Goal: Task Accomplishment & Management: Manage account settings

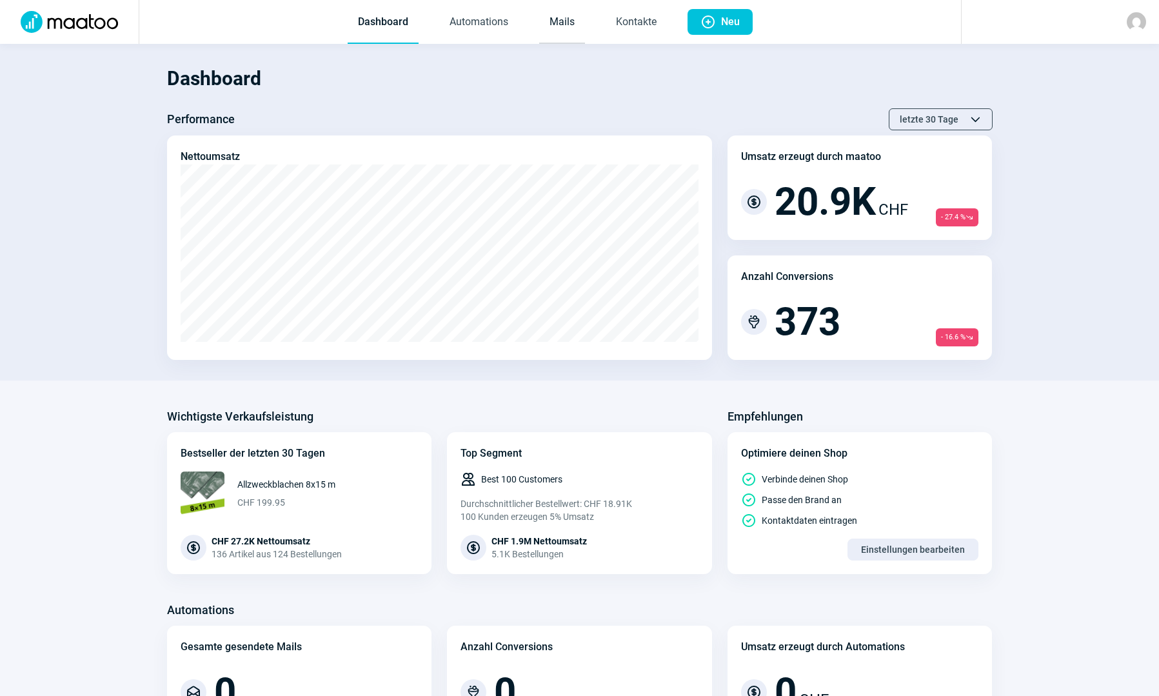
click at [546, 24] on link "Mails" at bounding box center [562, 22] width 46 height 43
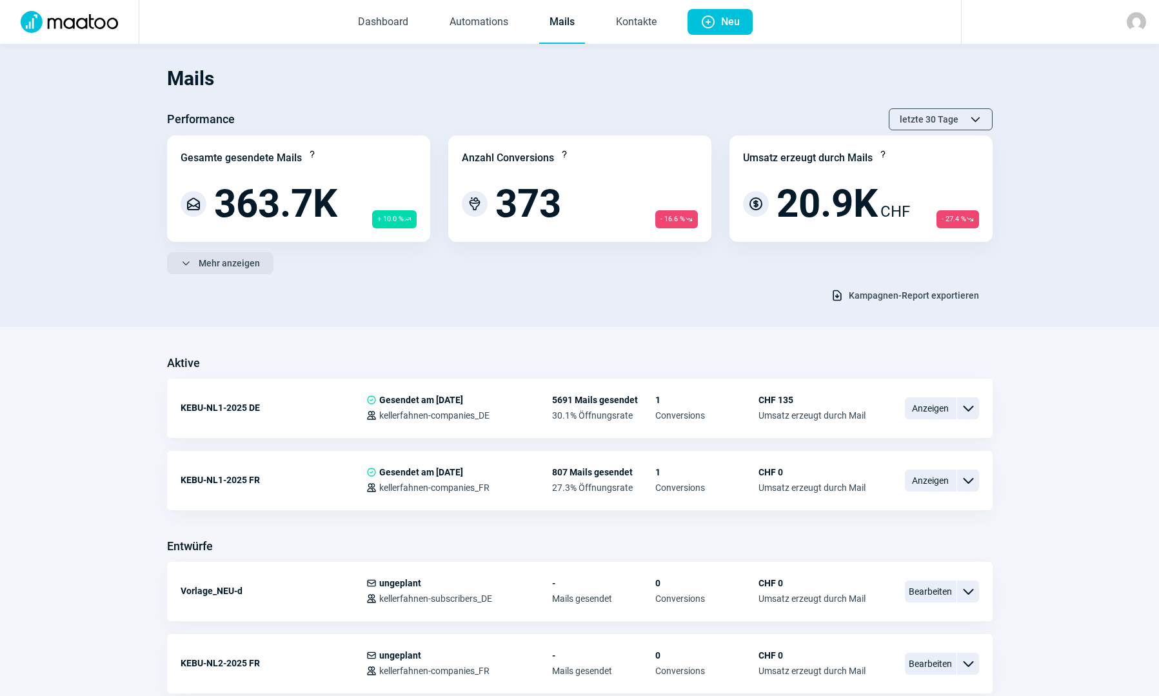
click at [205, 254] on span "Mehr anzeigen" at bounding box center [229, 263] width 61 height 21
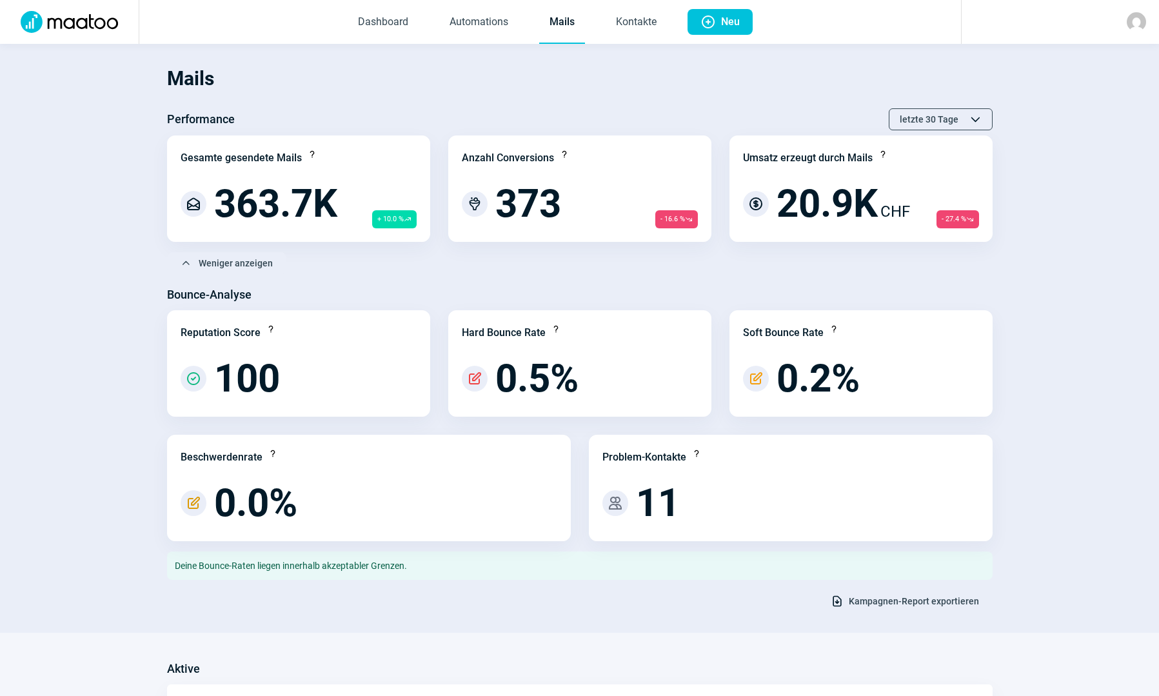
click at [884, 598] on span "Kampagnen-Report exportieren" at bounding box center [914, 601] width 130 height 21
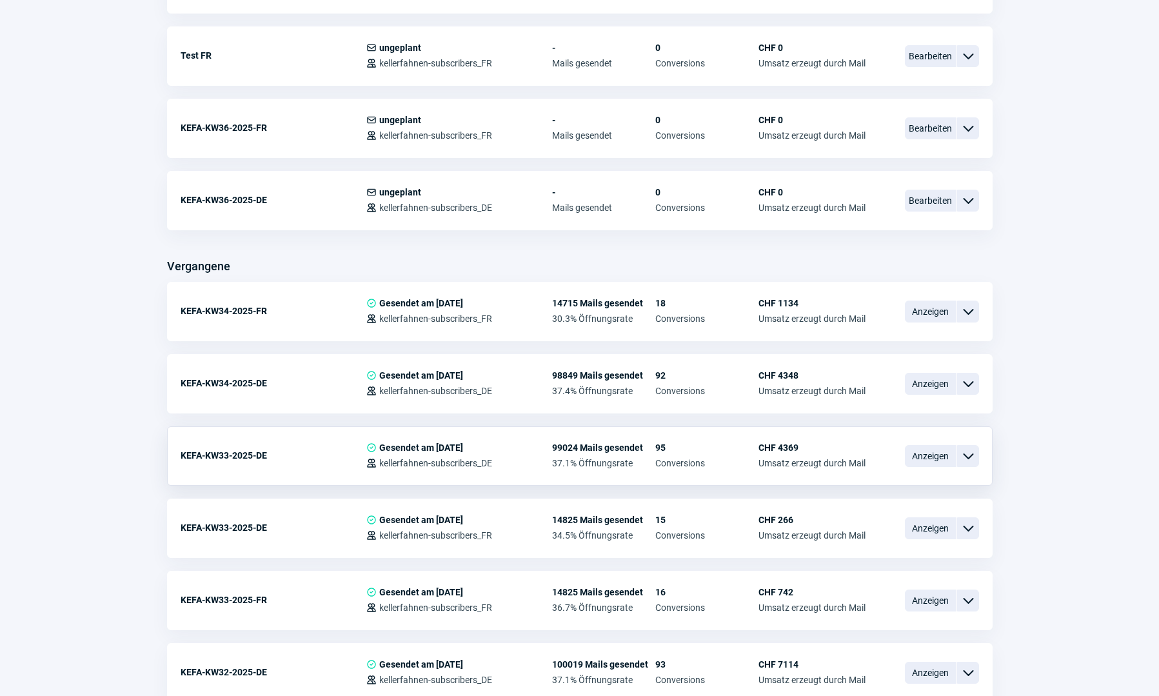
scroll to position [1161, 0]
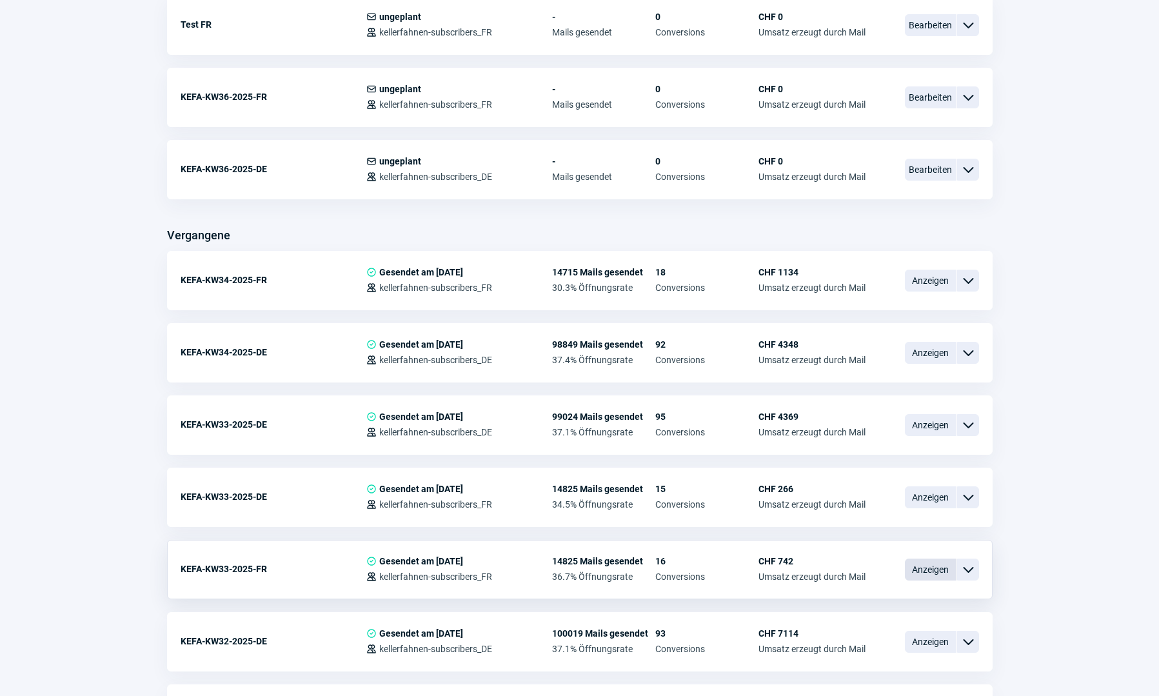
click at [923, 569] on span "Anzeigen" at bounding box center [931, 569] width 52 height 22
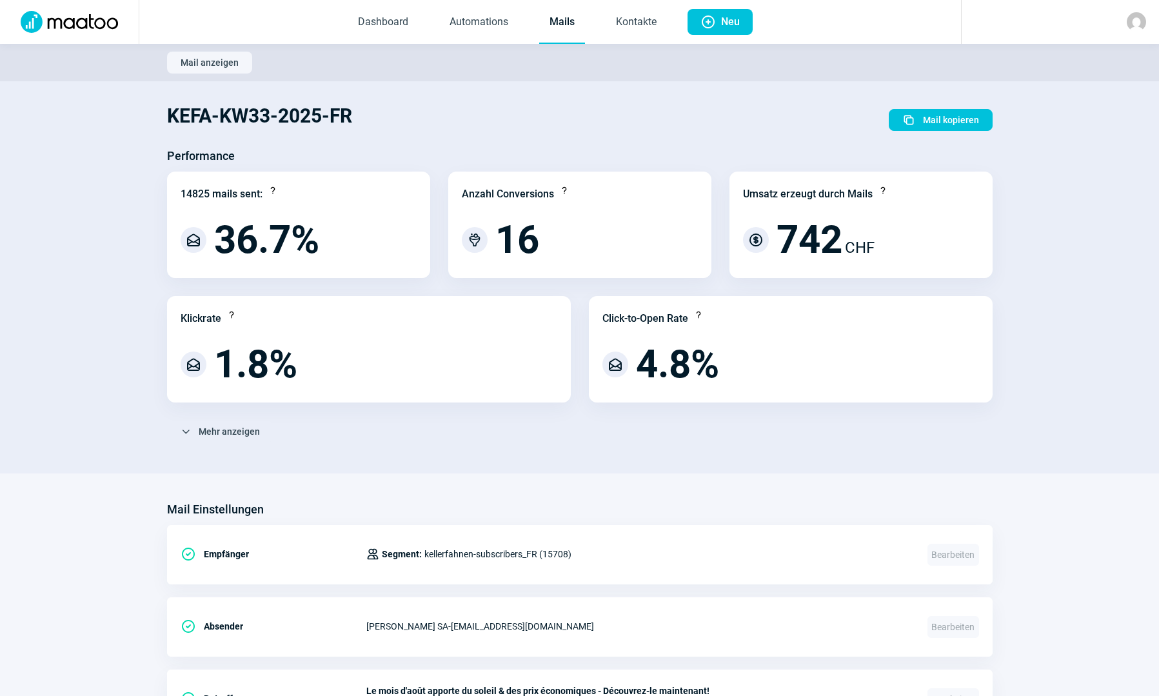
click at [210, 62] on span "Mail anzeigen" at bounding box center [210, 62] width 58 height 21
click at [558, 24] on link "Mails" at bounding box center [562, 22] width 46 height 43
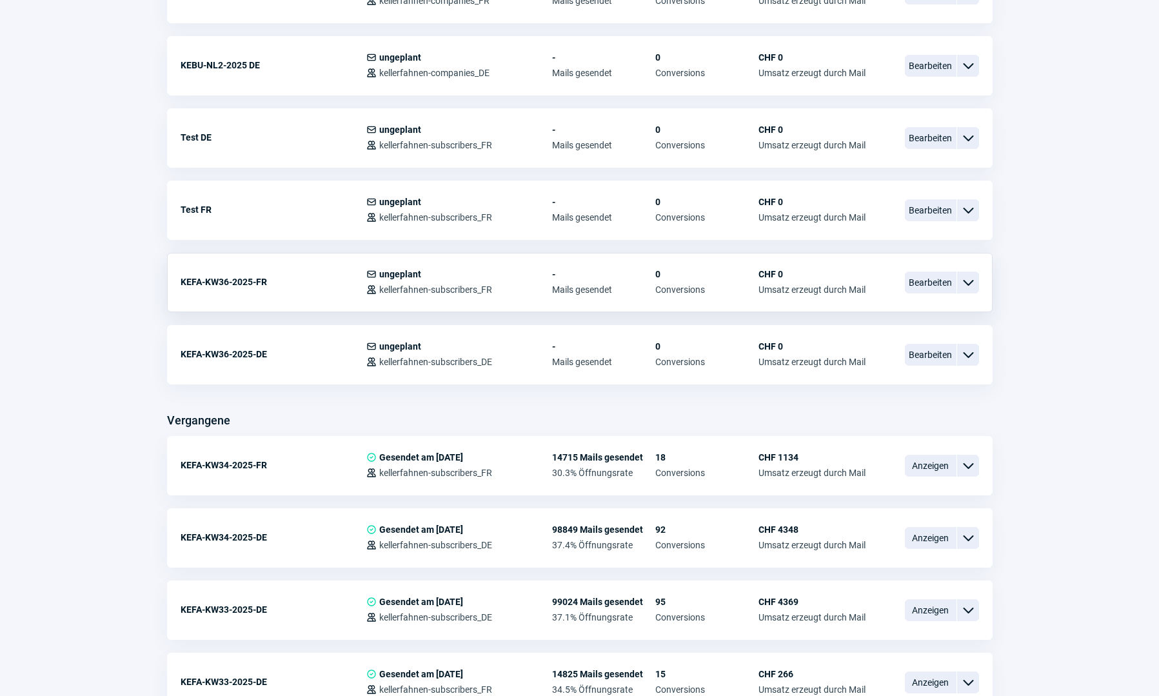
scroll to position [838, 0]
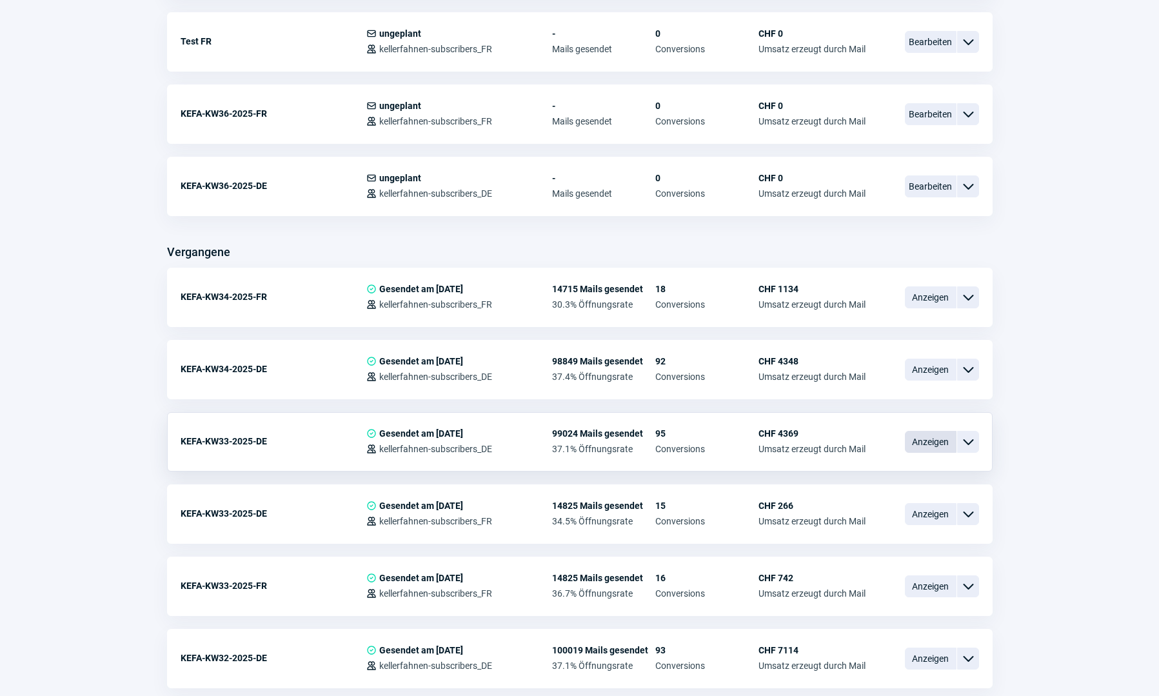
click at [925, 448] on span "Anzeigen" at bounding box center [931, 442] width 52 height 22
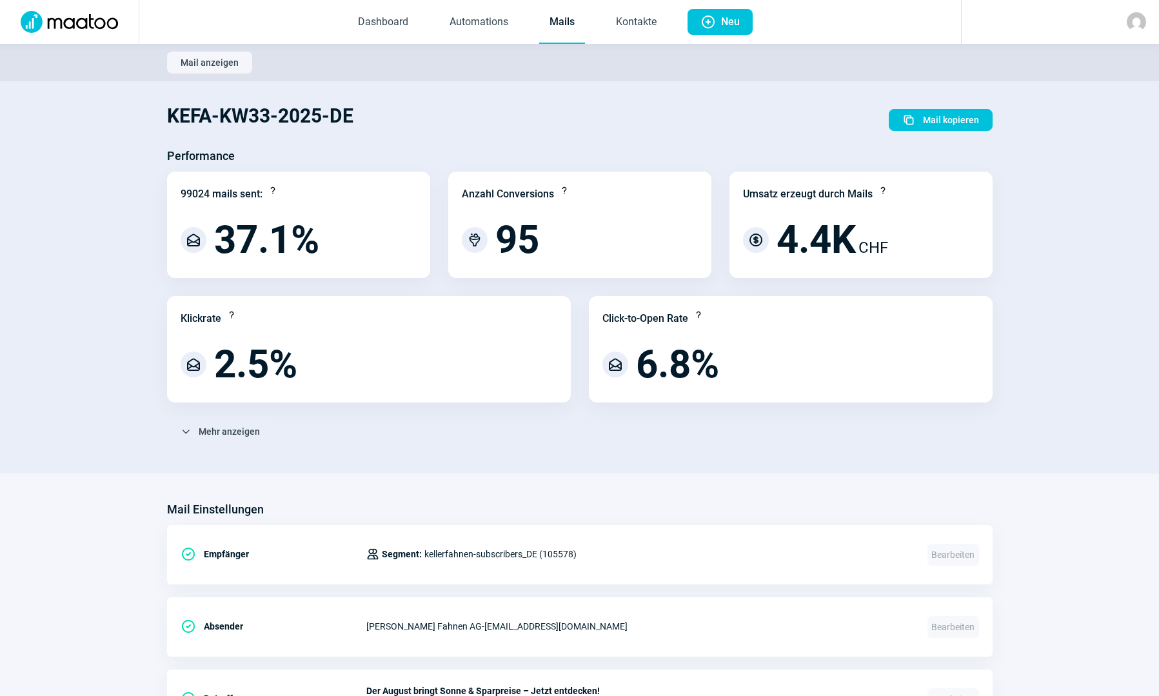
click at [571, 25] on link "Mails" at bounding box center [562, 22] width 46 height 43
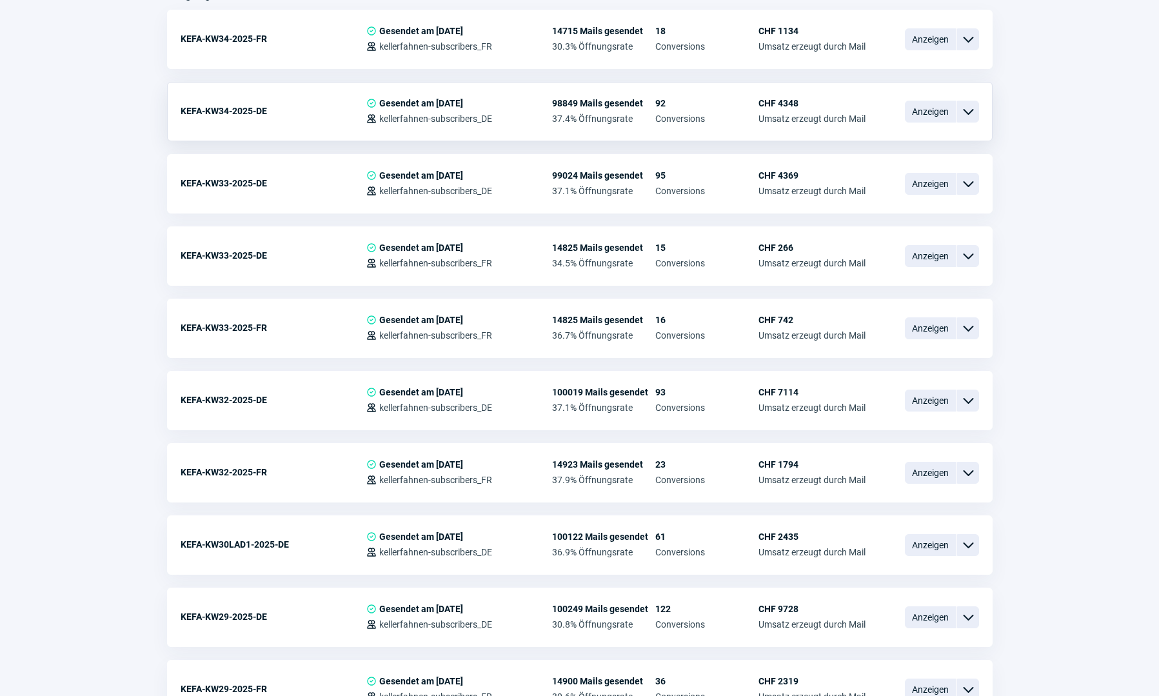
scroll to position [903, 0]
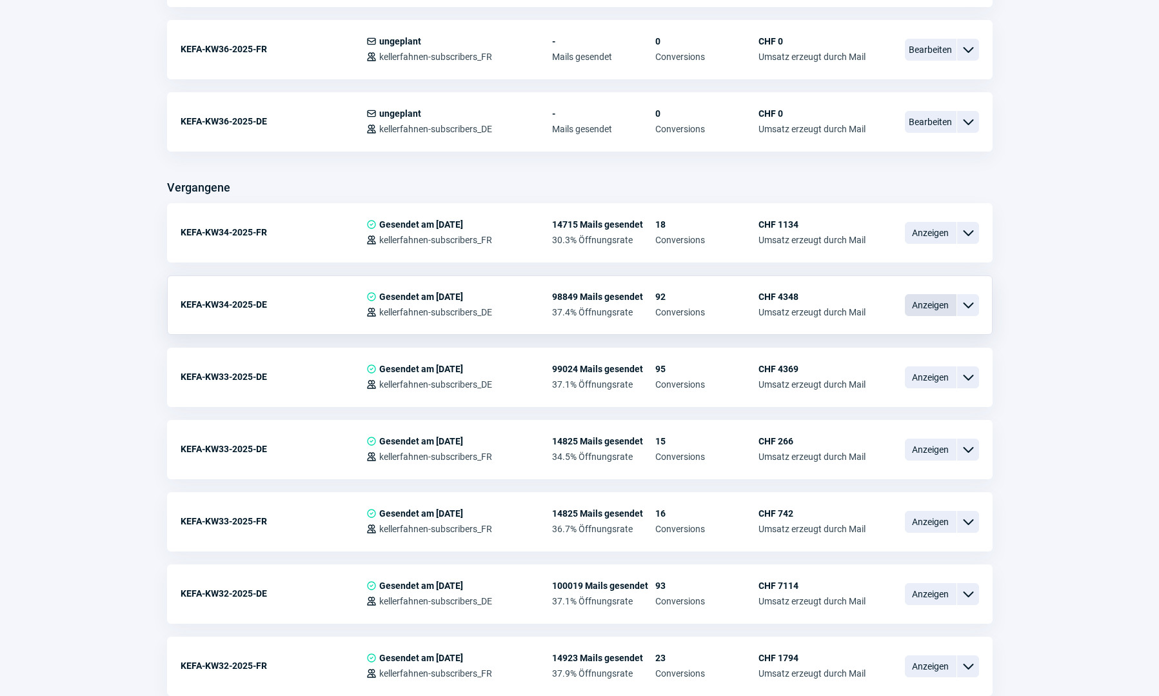
click at [918, 304] on span "Anzeigen" at bounding box center [931, 305] width 52 height 22
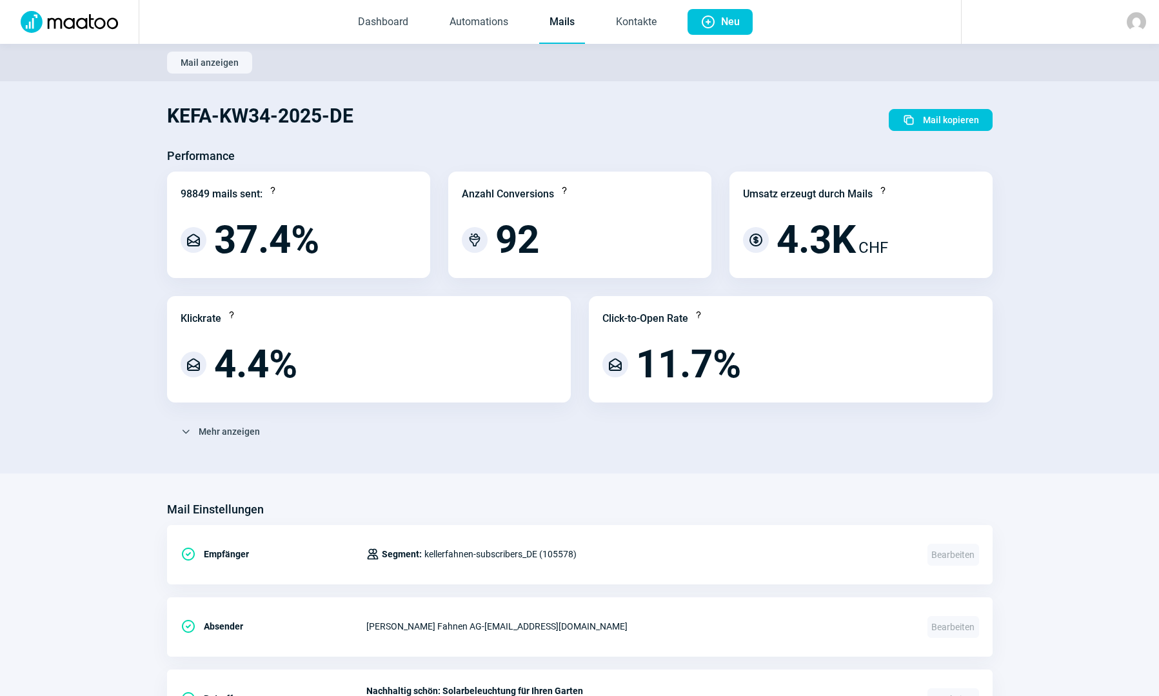
click at [561, 19] on link "Mails" at bounding box center [562, 22] width 46 height 43
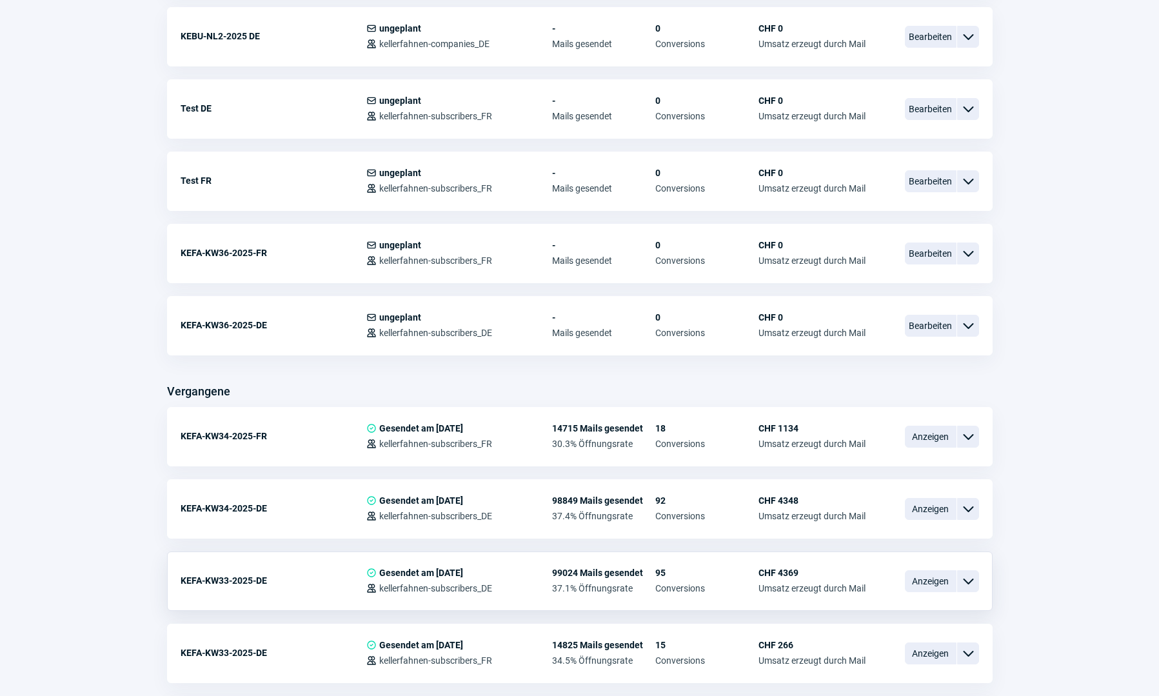
scroll to position [838, 0]
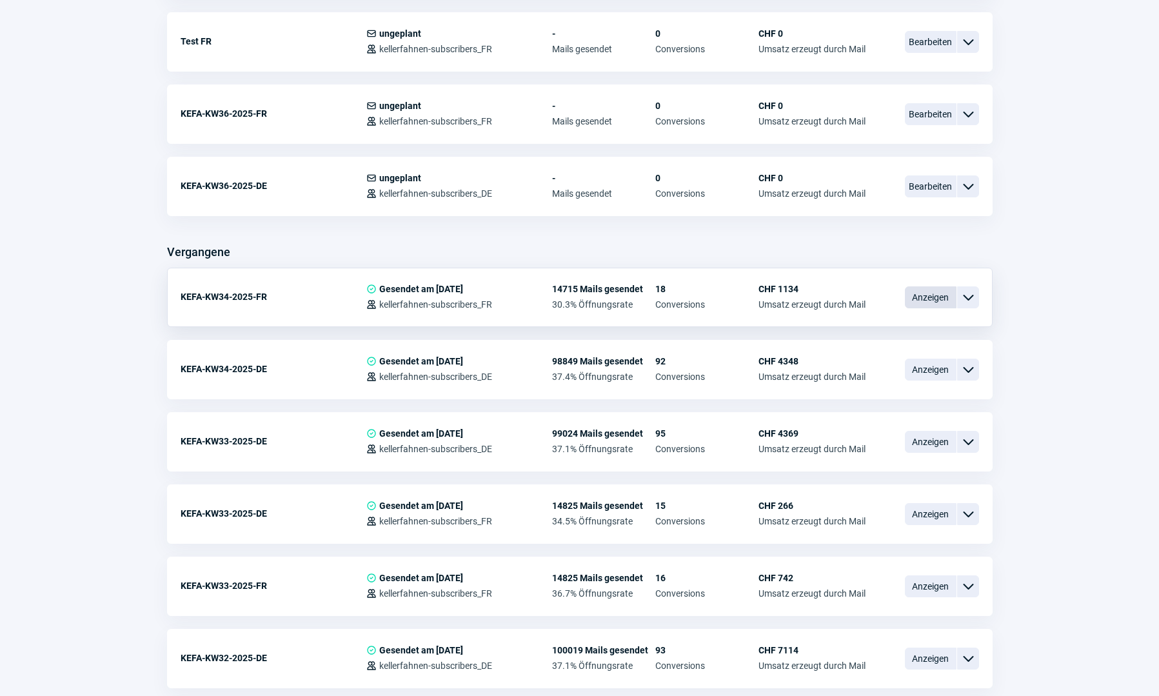
click at [923, 300] on span "Anzeigen" at bounding box center [931, 297] width 52 height 22
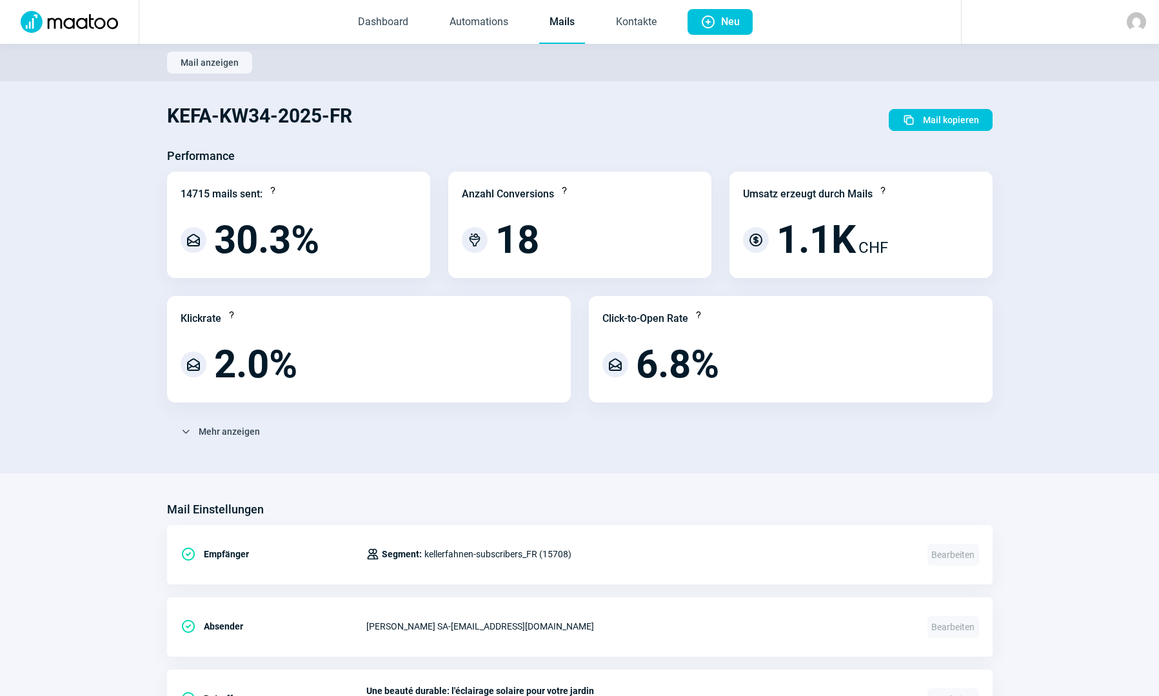
click at [566, 26] on link "Mails" at bounding box center [562, 22] width 46 height 43
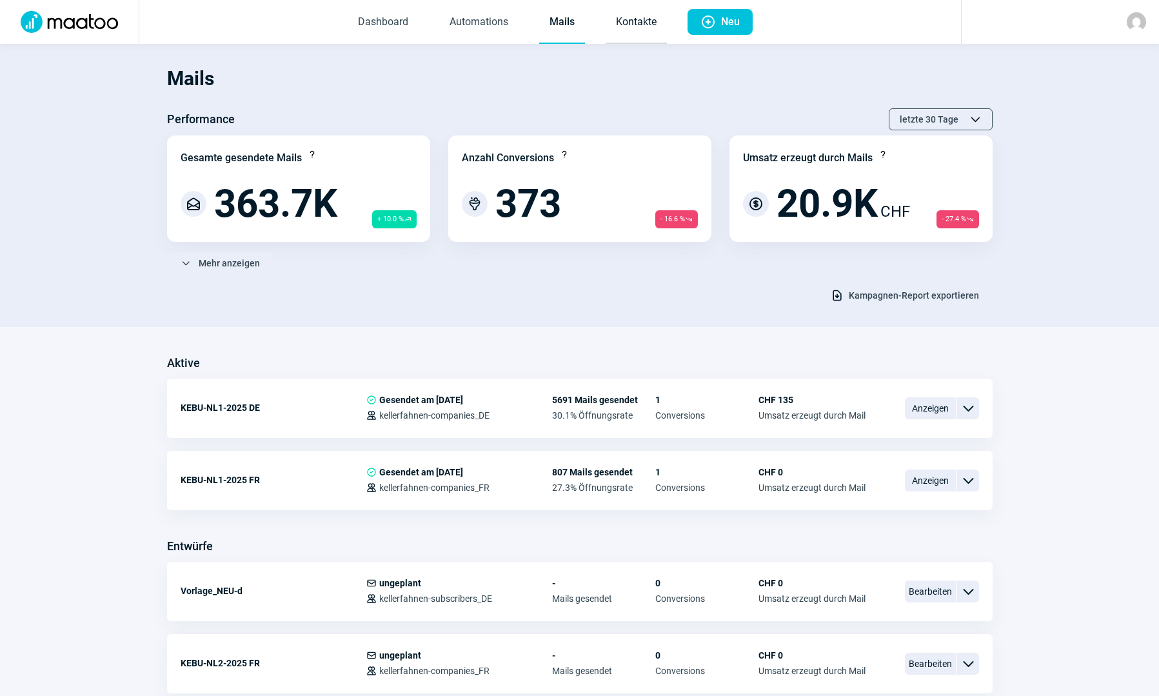
click at [634, 21] on link "Kontakte" at bounding box center [635, 22] width 61 height 43
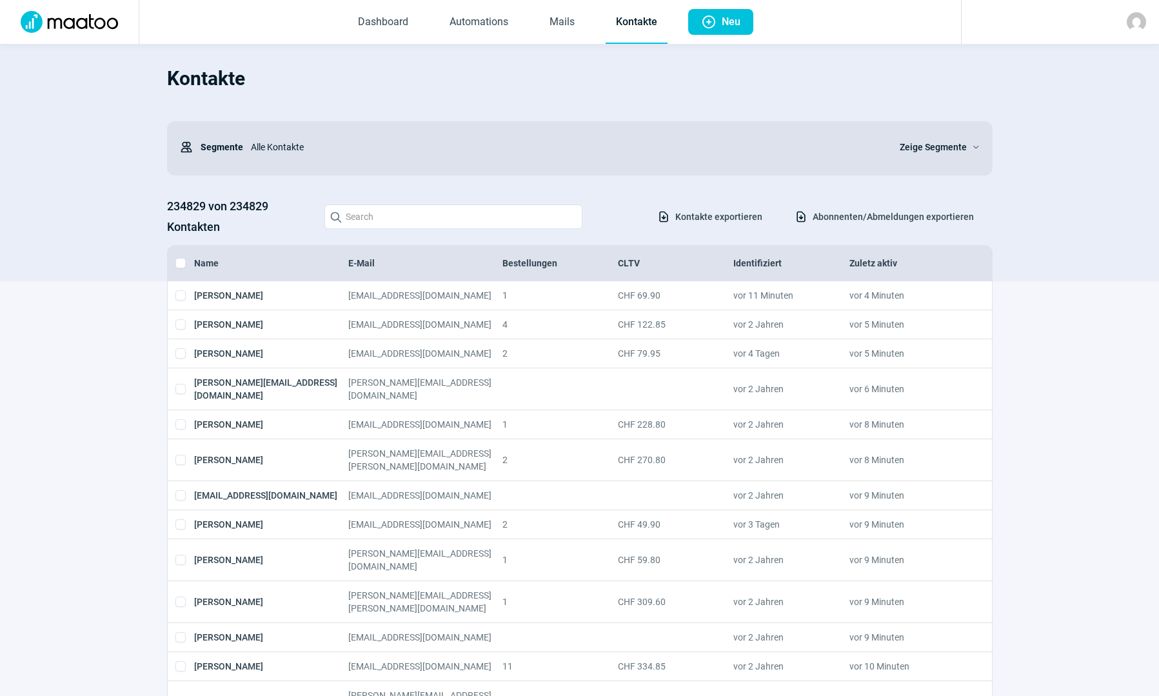
click at [864, 218] on span "Abonnenten/Abmeldungen exportieren" at bounding box center [892, 216] width 161 height 21
click at [946, 150] on span "Zeige Segmente" at bounding box center [932, 146] width 67 height 15
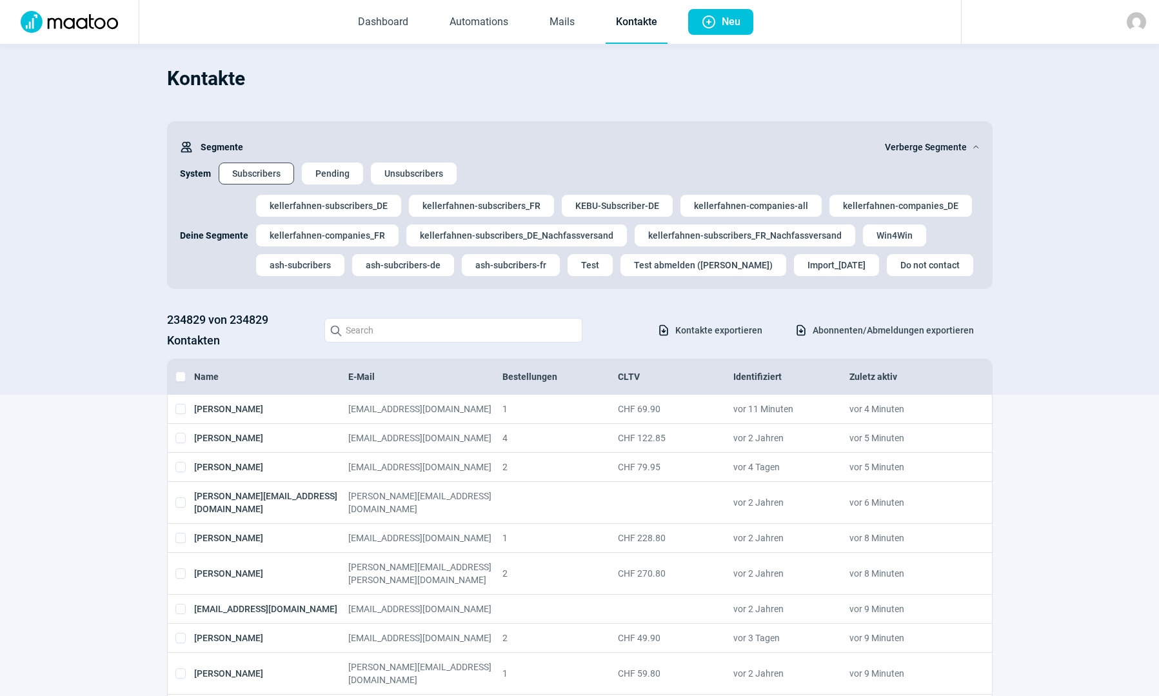
click at [272, 172] on span "Subscribers" at bounding box center [256, 173] width 48 height 21
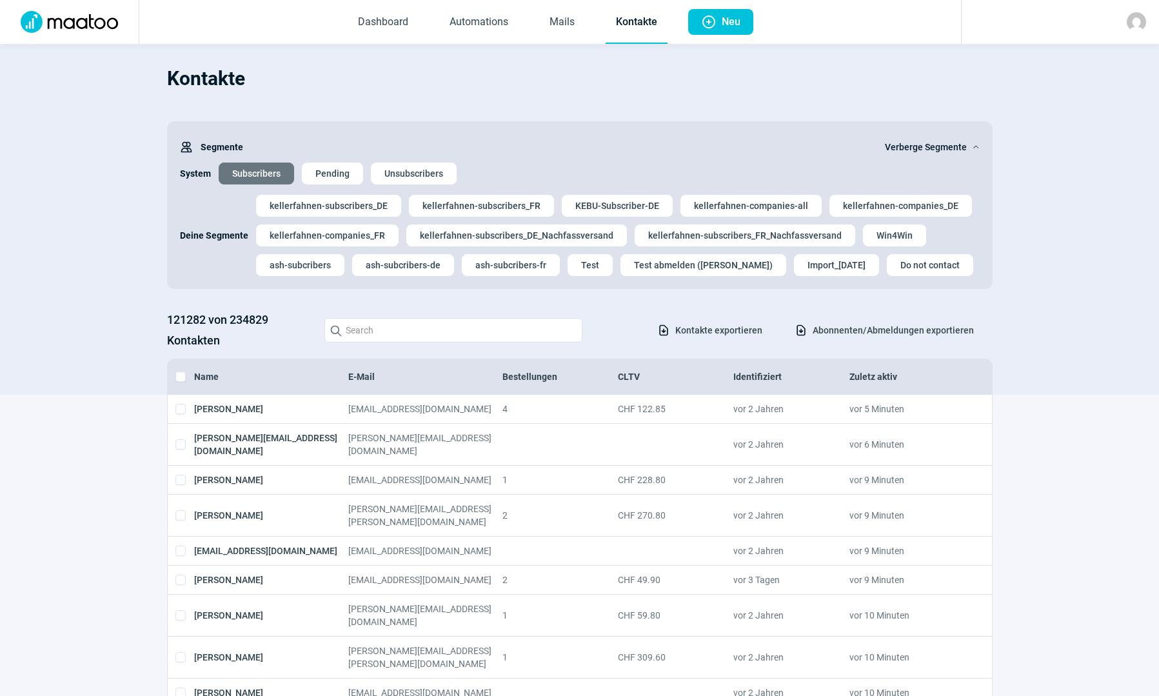
click at [1127, 21] on img at bounding box center [1135, 21] width 19 height 19
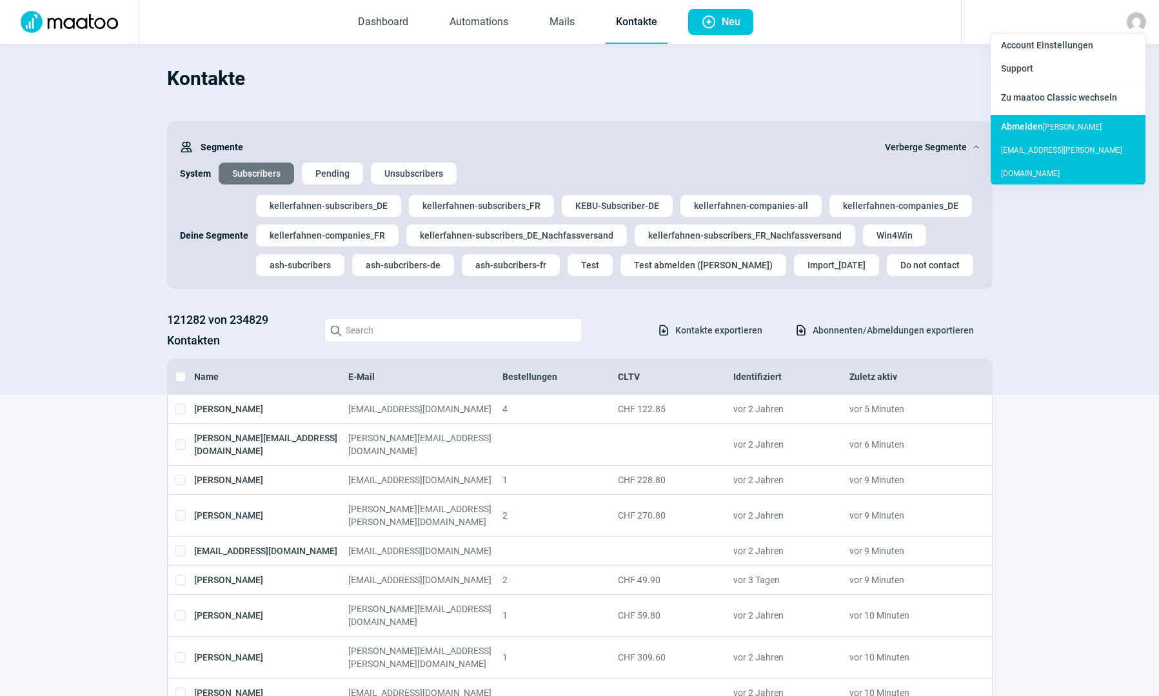
click at [1021, 124] on span "Abmelden" at bounding box center [1022, 126] width 42 height 10
